Goal: Task Accomplishment & Management: Use online tool/utility

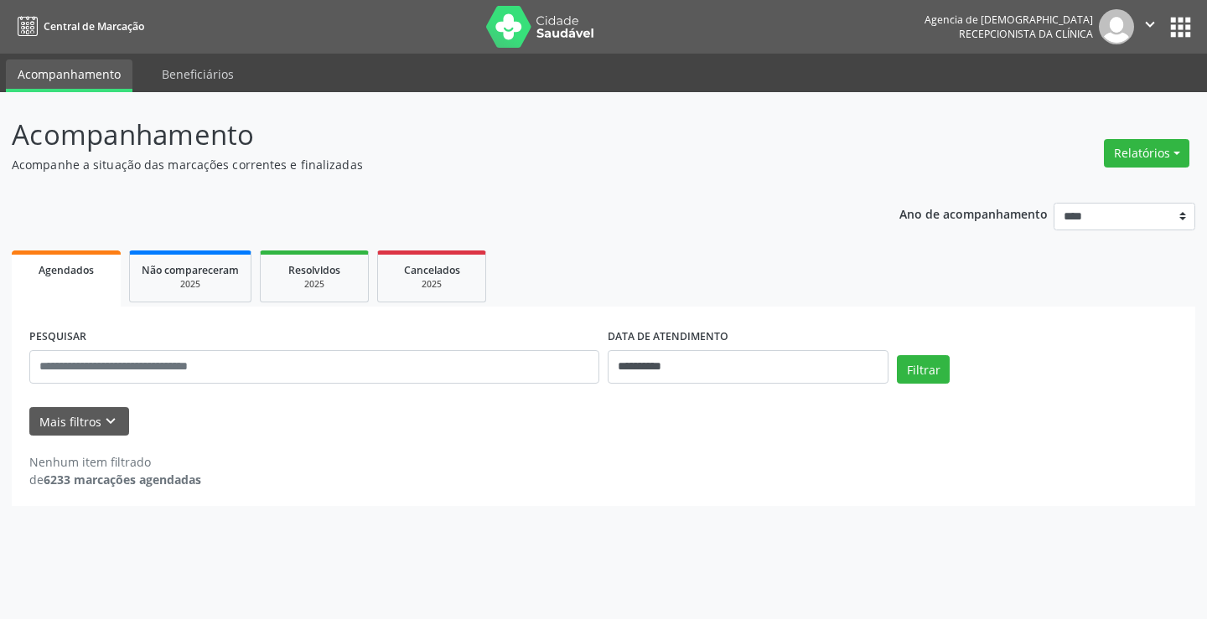
click at [1151, 168] on div "Relatórios Agendamentos Procedimentos realizados" at bounding box center [1146, 153] width 97 height 40
click at [1153, 155] on button "Relatórios" at bounding box center [1146, 153] width 85 height 28
click at [1039, 183] on link "Agendamentos" at bounding box center [1098, 189] width 180 height 23
select select "*"
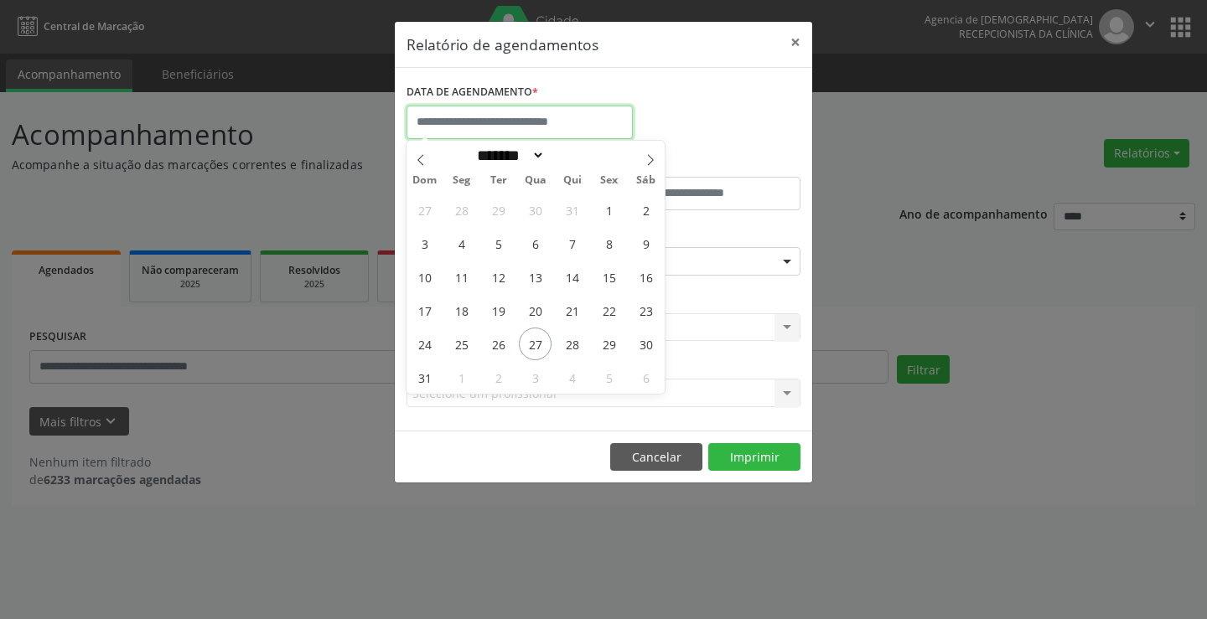
click at [517, 128] on input "text" at bounding box center [520, 123] width 226 height 34
click at [619, 344] on span "29" at bounding box center [609, 344] width 33 height 33
type input "**********"
click at [619, 344] on span "29" at bounding box center [609, 344] width 33 height 33
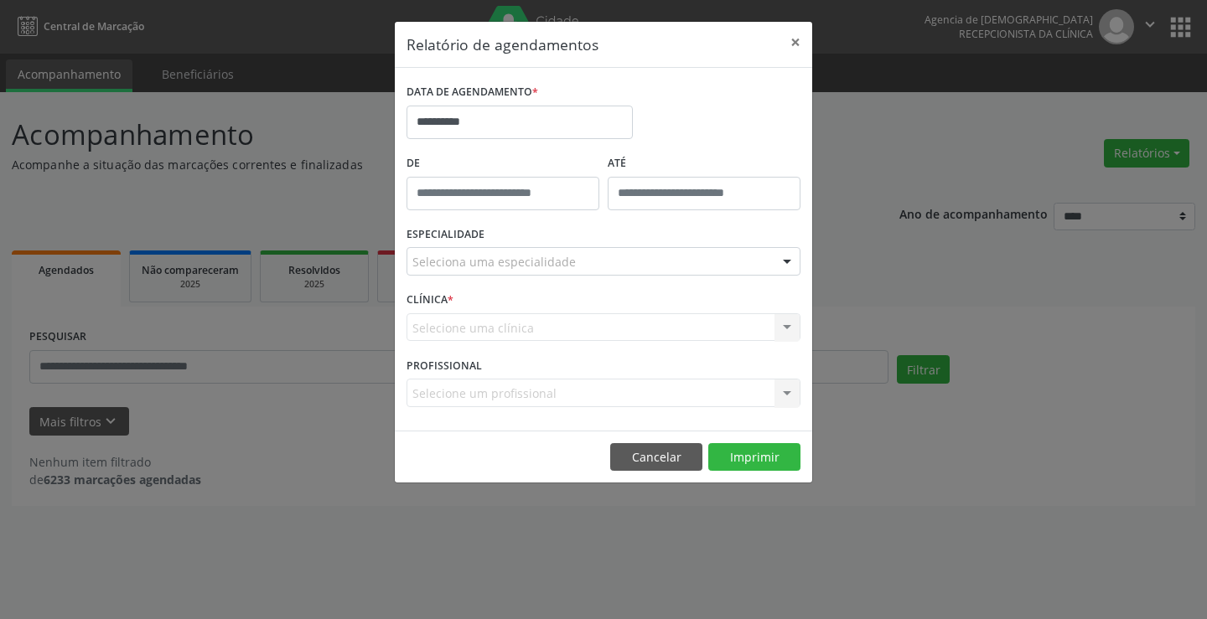
click at [660, 258] on div "Seleciona uma especialidade" at bounding box center [604, 261] width 394 height 28
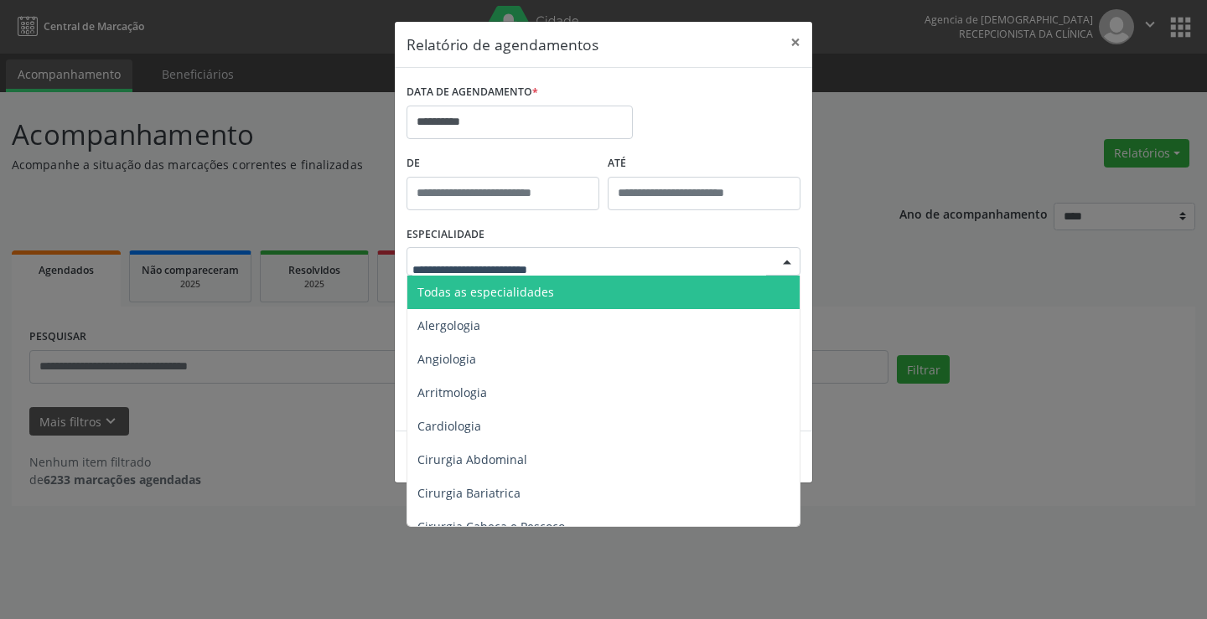
click at [647, 287] on span "Todas as especialidades" at bounding box center [604, 293] width 395 height 34
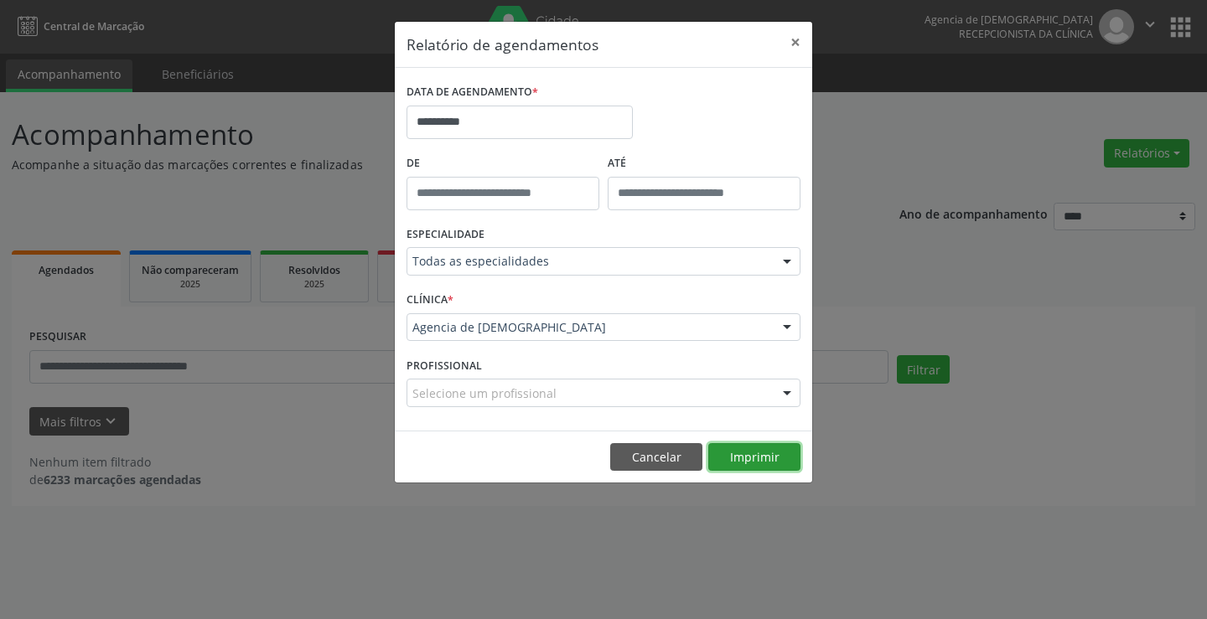
click at [734, 458] on button "Imprimir" at bounding box center [754, 457] width 92 height 28
